Goal: Information Seeking & Learning: Understand process/instructions

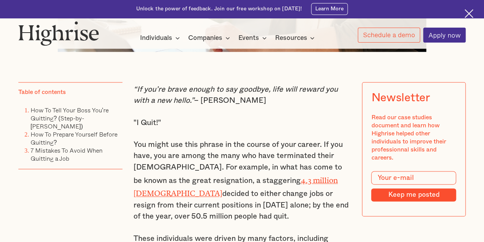
scroll to position [430, 0]
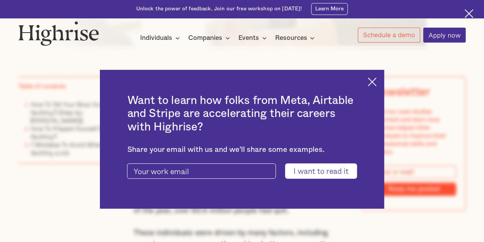
click at [377, 82] on img at bounding box center [372, 81] width 9 height 9
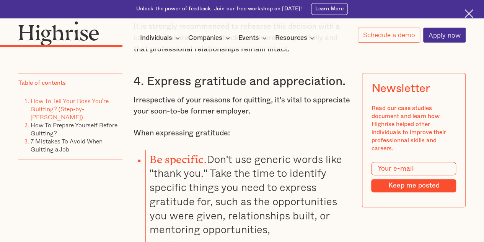
scroll to position [1820, 0]
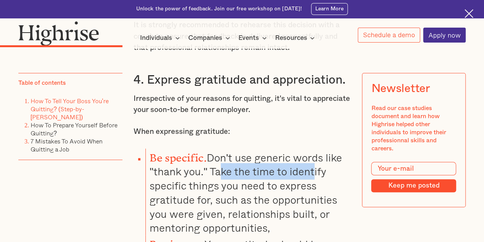
drag, startPoint x: 212, startPoint y: 179, endPoint x: 310, endPoint y: 187, distance: 98.3
click at [310, 187] on li "Be specific. Don't use generic words like "thank you." Take the time to identif…" at bounding box center [248, 191] width 205 height 87
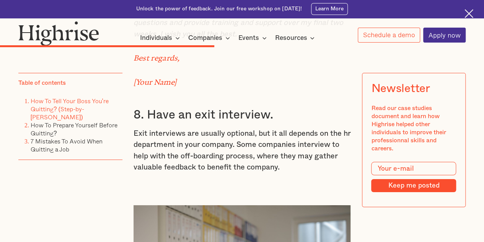
scroll to position [2891, 0]
drag, startPoint x: 185, startPoint y: 127, endPoint x: 254, endPoint y: 133, distance: 69.9
click at [254, 133] on p "Exit interviews are usually optional, but it all depends on the hr department i…" at bounding box center [243, 150] width 218 height 45
drag, startPoint x: 140, startPoint y: 141, endPoint x: 241, endPoint y: 142, distance: 101.1
click at [241, 142] on p "Exit interviews are usually optional, but it all depends on the hr department i…" at bounding box center [243, 150] width 218 height 45
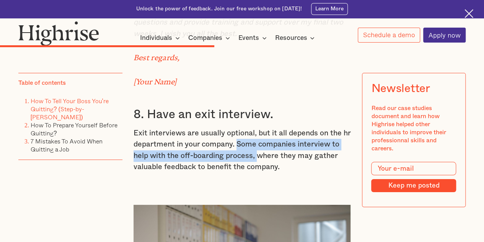
drag, startPoint x: 248, startPoint y: 139, endPoint x: 257, endPoint y: 151, distance: 15.3
click at [257, 151] on p "Exit interviews are usually optional, but it all depends on the hr department i…" at bounding box center [243, 150] width 218 height 45
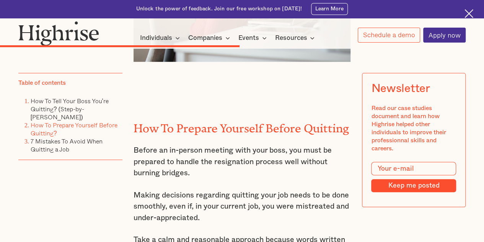
scroll to position [3181, 0]
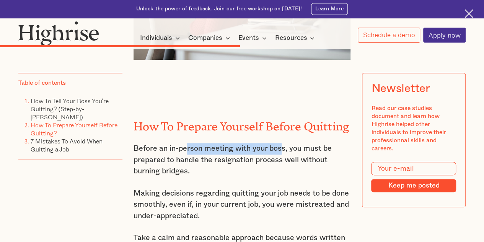
drag, startPoint x: 185, startPoint y: 147, endPoint x: 283, endPoint y: 149, distance: 97.3
click at [283, 149] on p "Before an in-person meeting with your boss, you must be prepared to handle the …" at bounding box center [243, 160] width 218 height 34
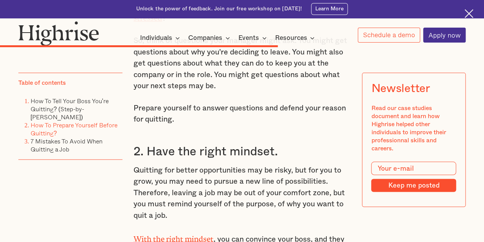
scroll to position [3611, 0]
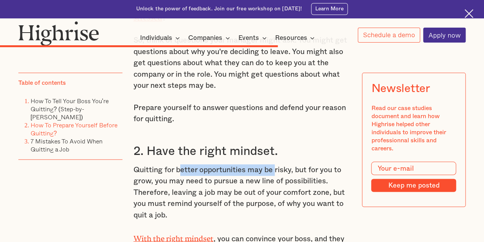
drag, startPoint x: 178, startPoint y: 170, endPoint x: 276, endPoint y: 168, distance: 97.3
click at [276, 168] on p "Quitting for better opportunities may be risky, but for you to grow, you may ne…" at bounding box center [243, 192] width 218 height 57
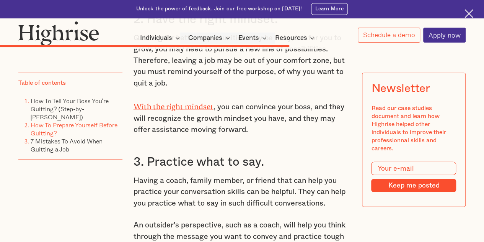
scroll to position [3743, 0]
